Goal: Navigation & Orientation: Find specific page/section

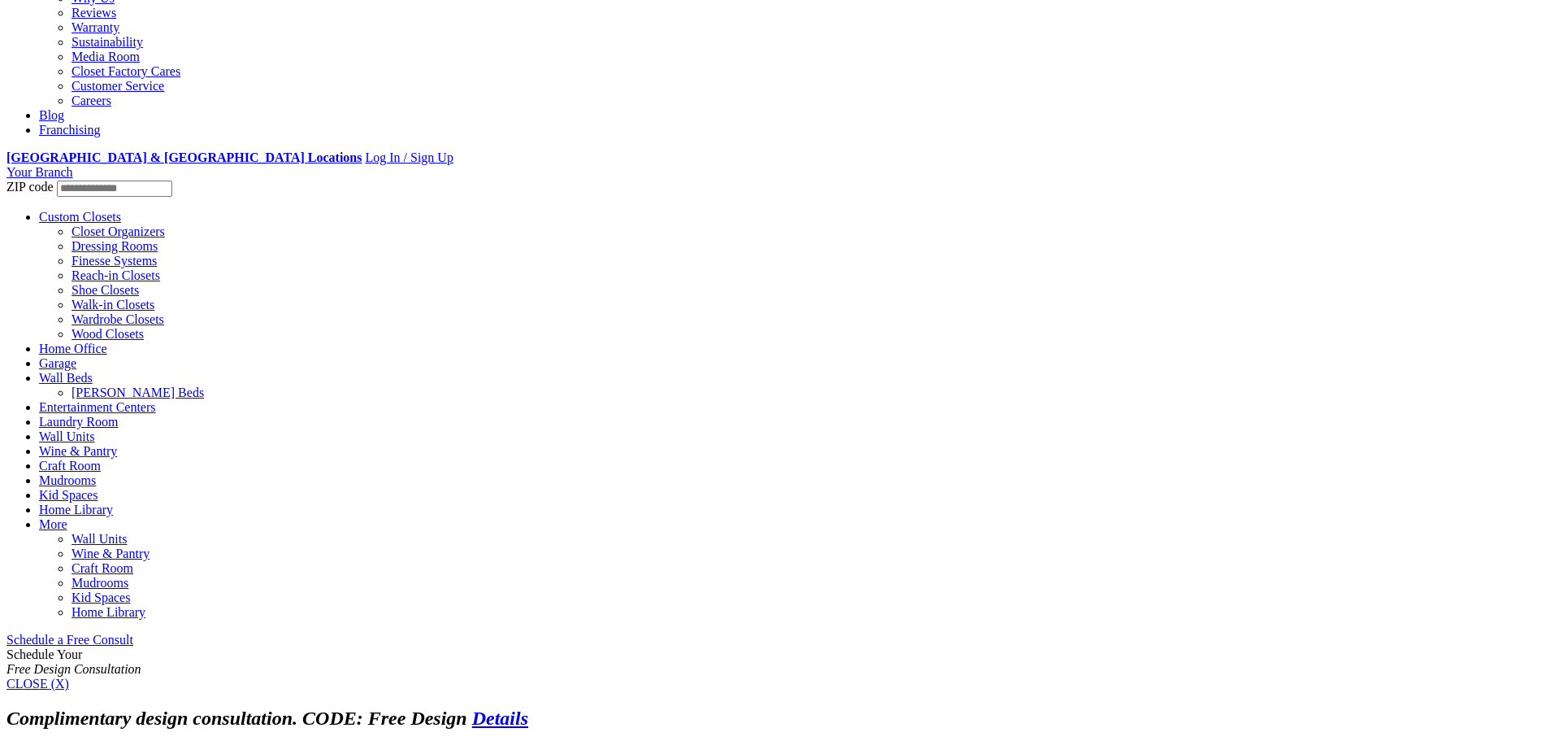
scroll to position [488, 0]
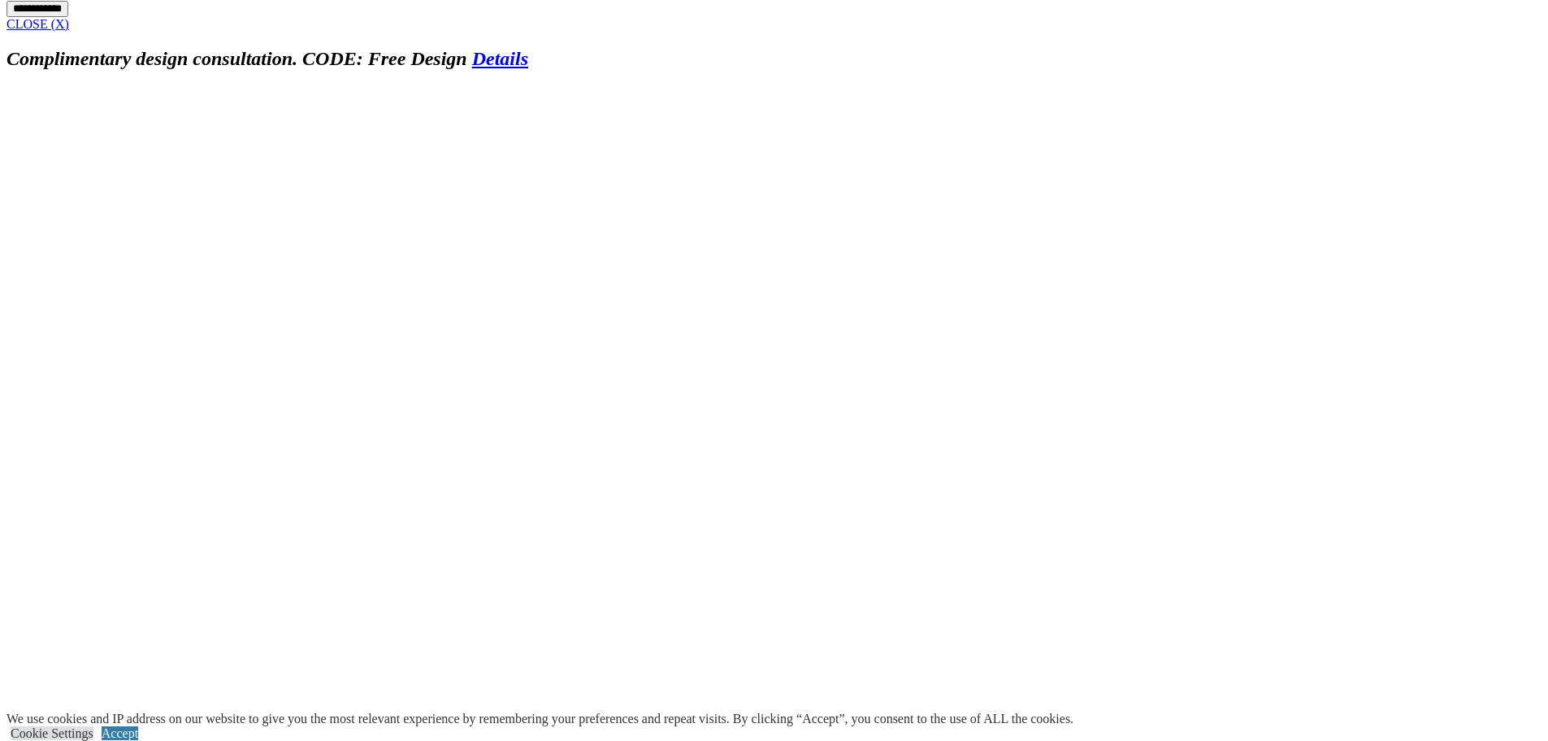
scroll to position [1707, 0]
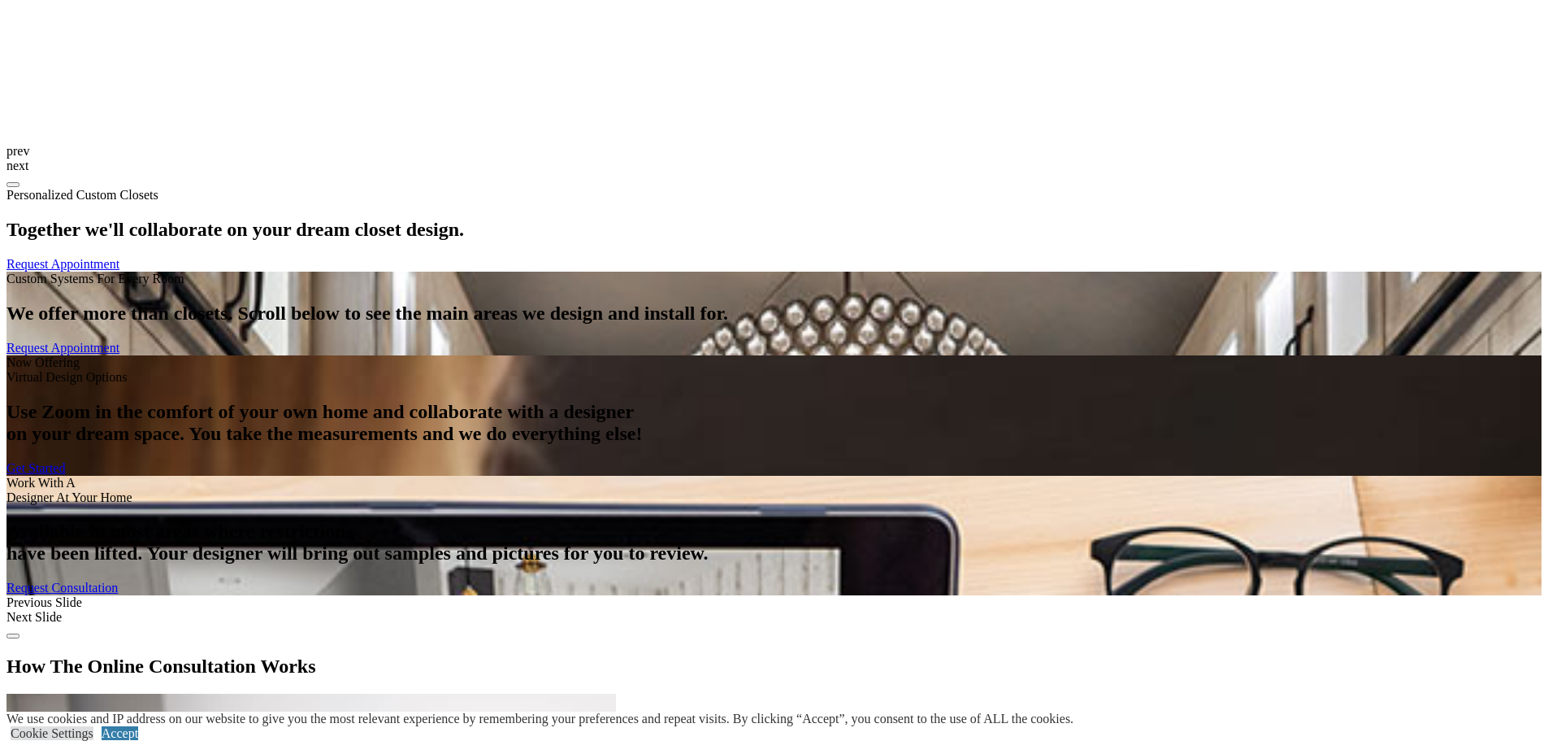
scroll to position [1870, 0]
